Goal: Communication & Community: Answer question/provide support

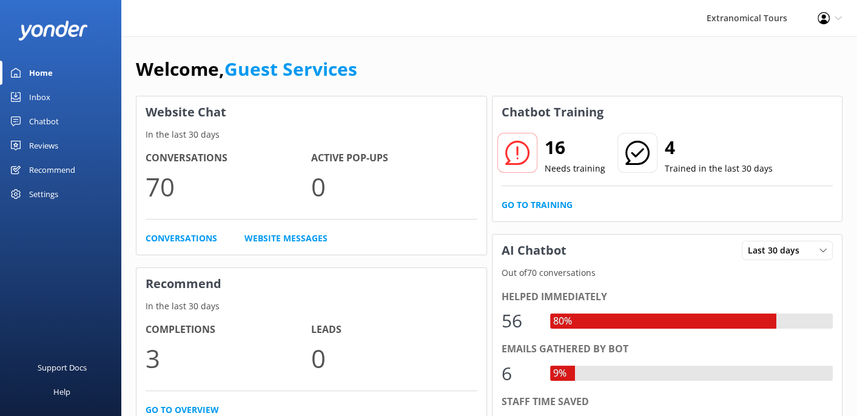
click at [50, 96] on link "Inbox" at bounding box center [60, 97] width 121 height 24
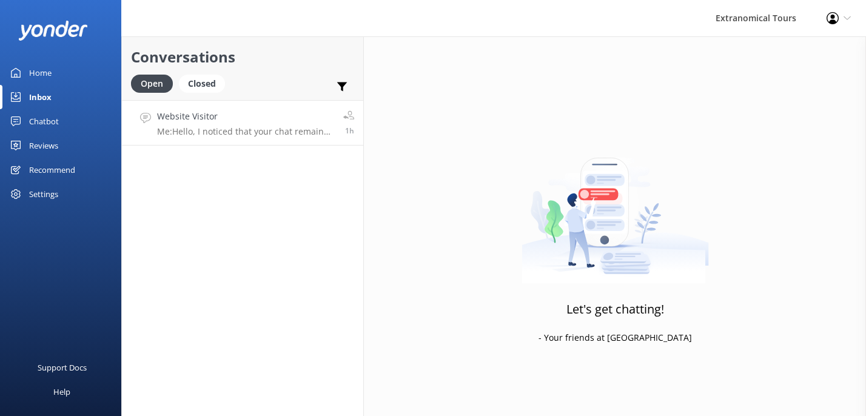
click at [186, 110] on h4 "Website Visitor" at bounding box center [245, 116] width 177 height 13
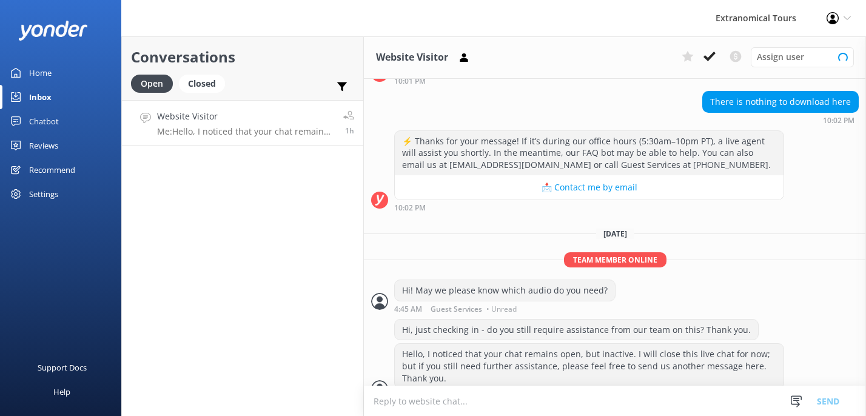
scroll to position [127, 0]
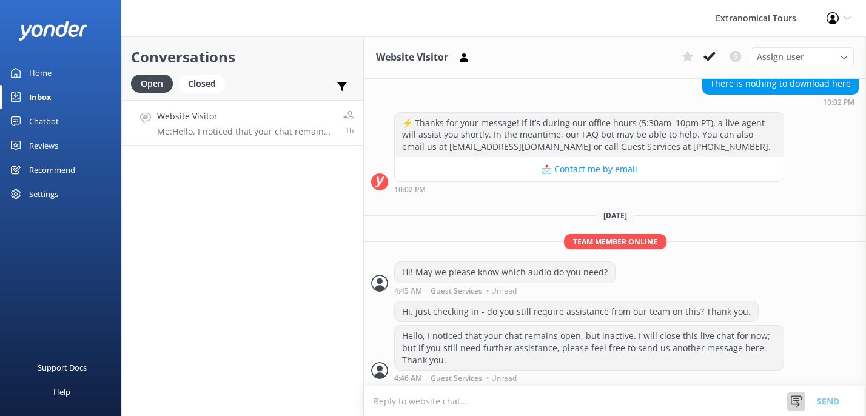
click at [796, 400] on use at bounding box center [796, 402] width 11 height 12
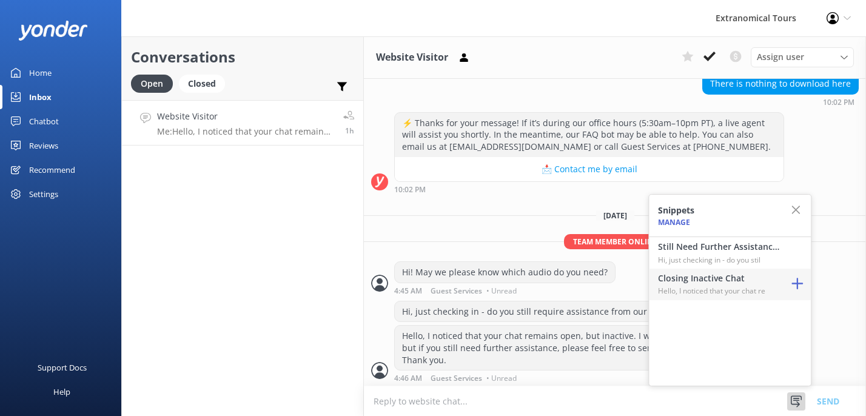
click at [733, 281] on h4 "Closing Inactive Chat" at bounding box center [718, 278] width 121 height 13
type textarea "Hello, I noticed that your chat remains open, but inactive. I will close this l…"
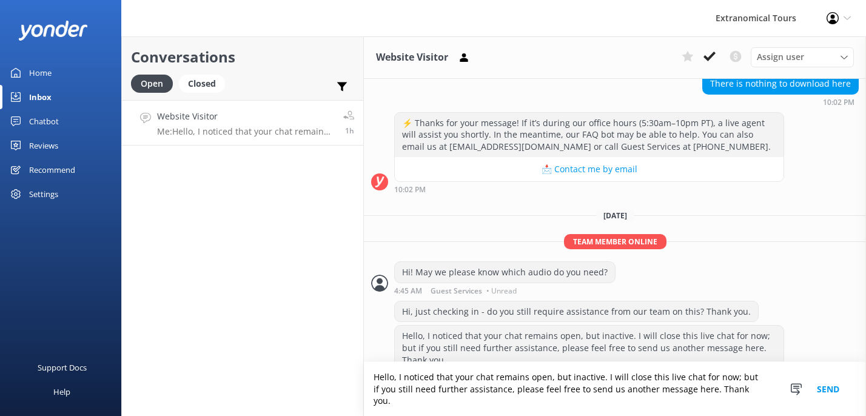
click at [827, 397] on button "Send" at bounding box center [828, 389] width 45 height 54
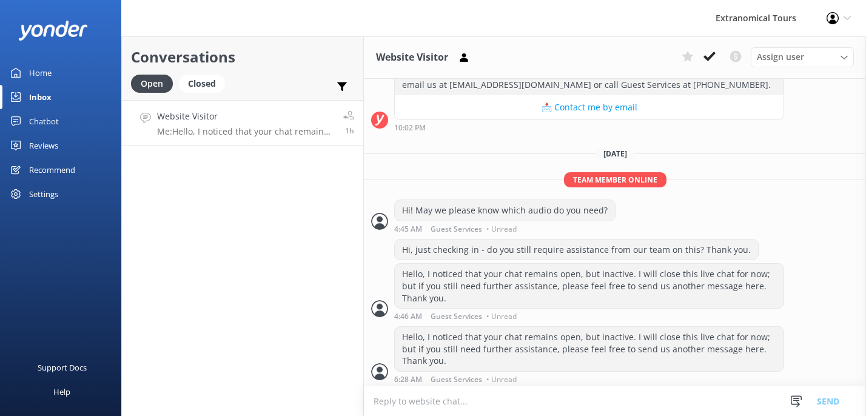
scroll to position [190, 0]
